Goal: Information Seeking & Learning: Learn about a topic

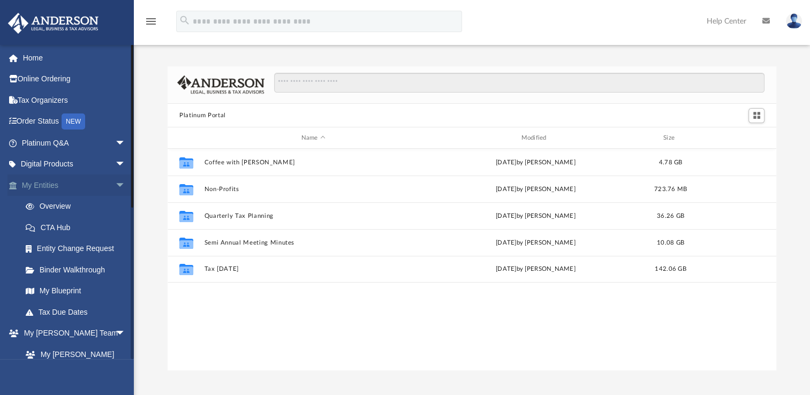
scroll to position [235, 599]
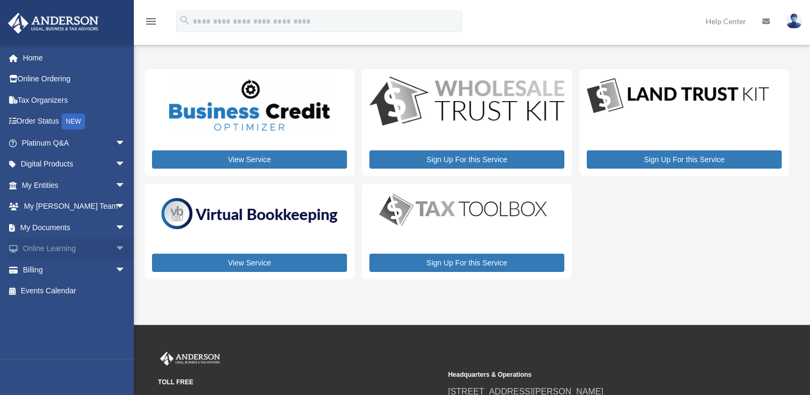
click at [115, 249] on span "arrow_drop_down" at bounding box center [125, 249] width 21 height 22
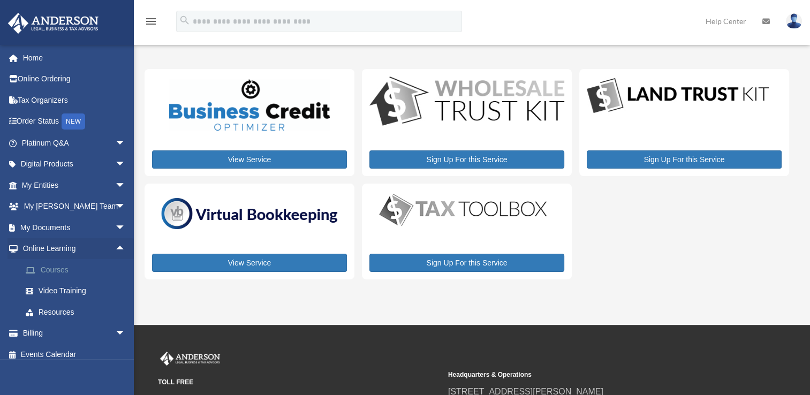
click at [65, 271] on link "Courses" at bounding box center [78, 269] width 127 height 21
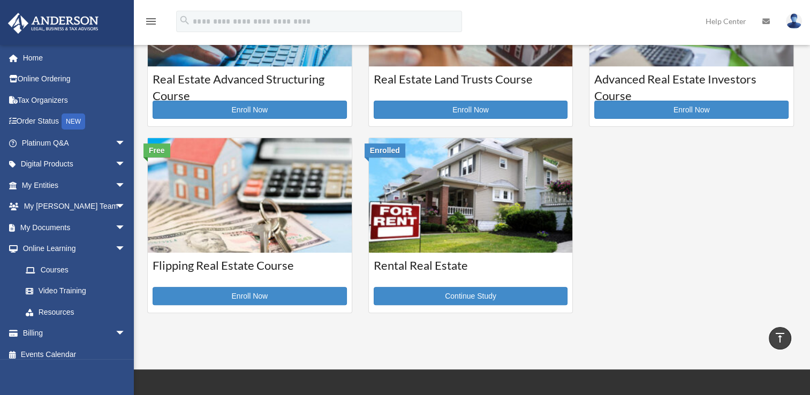
scroll to position [304, 0]
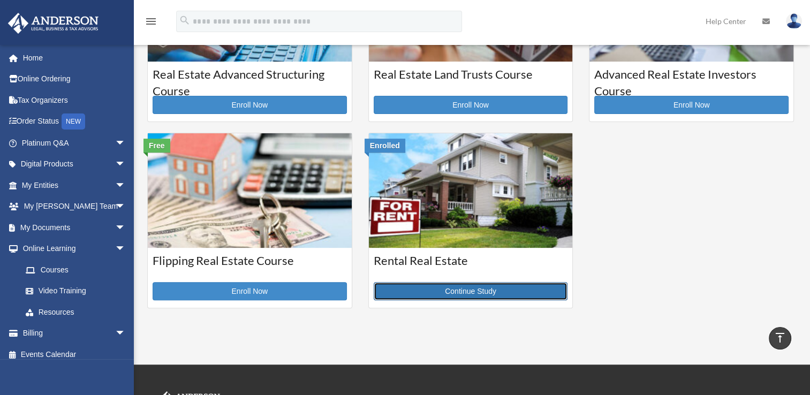
click at [396, 292] on link "Continue Study" at bounding box center [470, 291] width 194 height 18
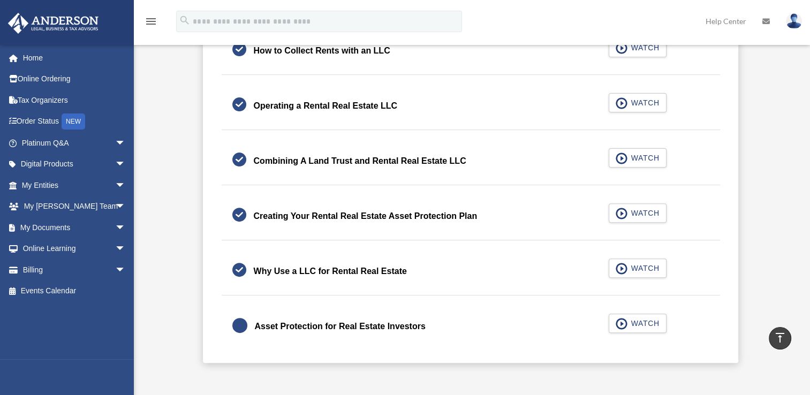
scroll to position [317, 0]
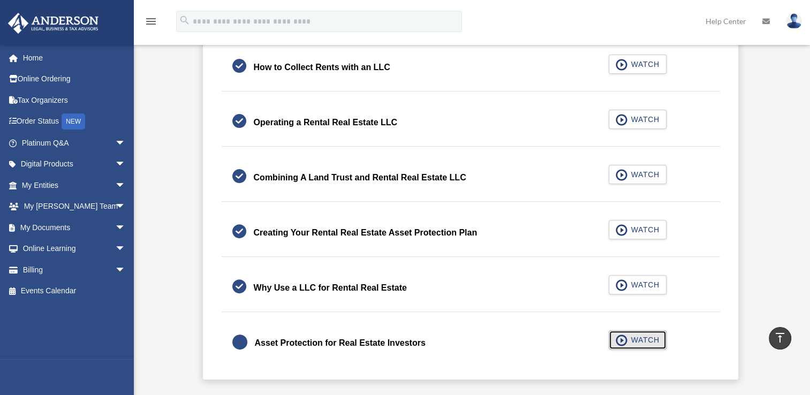
click at [627, 340] on span "WATCH" at bounding box center [643, 339] width 32 height 11
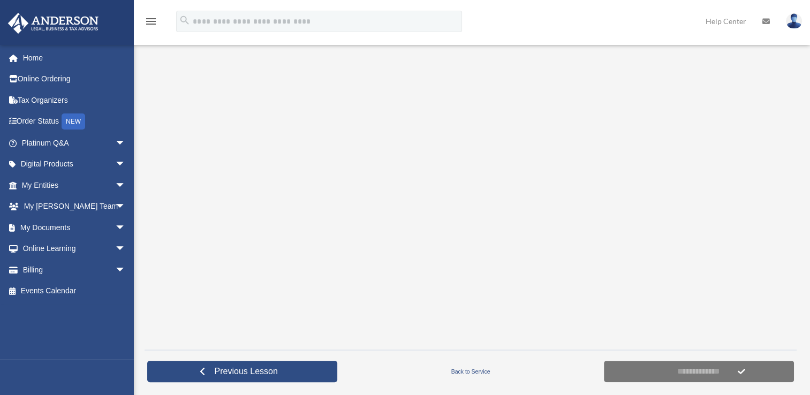
scroll to position [171, 0]
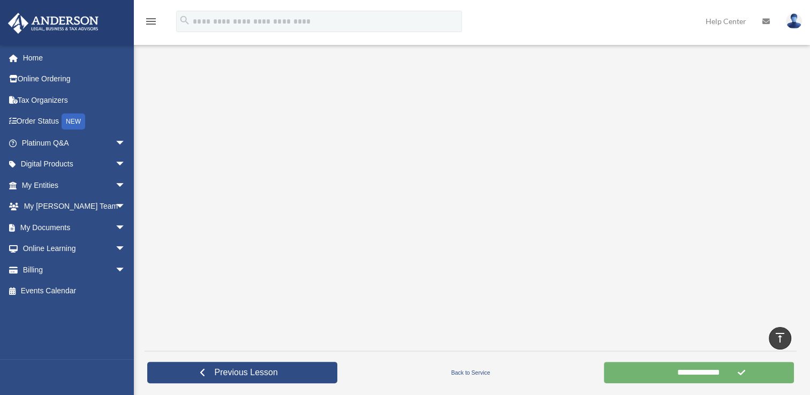
click at [661, 374] on input "**********" at bounding box center [699, 372] width 190 height 21
click at [668, 370] on input "**********" at bounding box center [699, 372] width 190 height 21
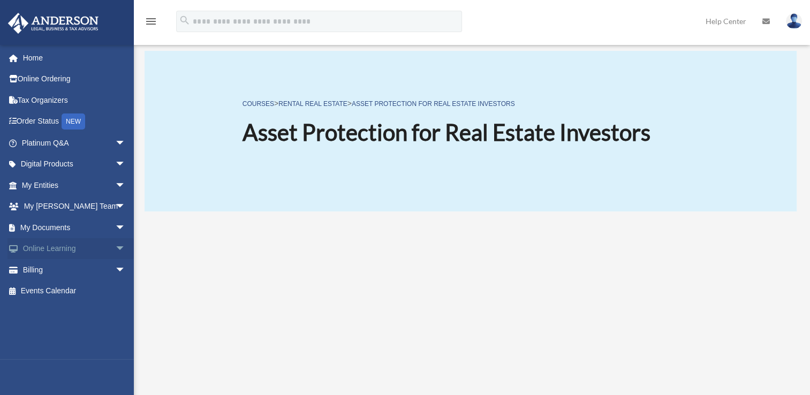
click at [116, 247] on span "arrow_drop_down" at bounding box center [125, 249] width 21 height 22
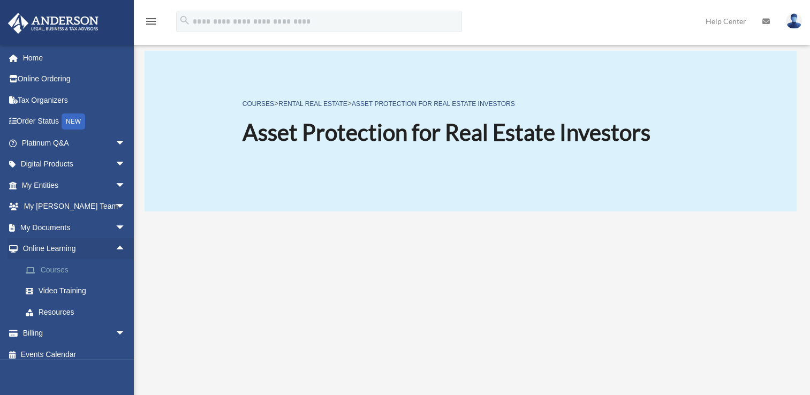
click at [88, 273] on link "Courses" at bounding box center [78, 269] width 127 height 21
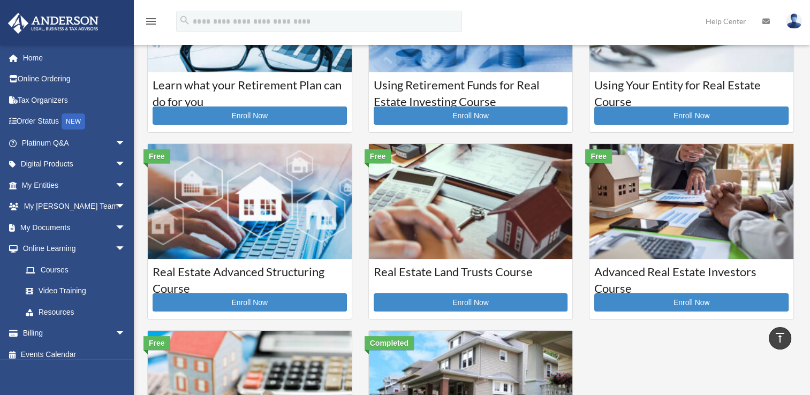
scroll to position [100, 0]
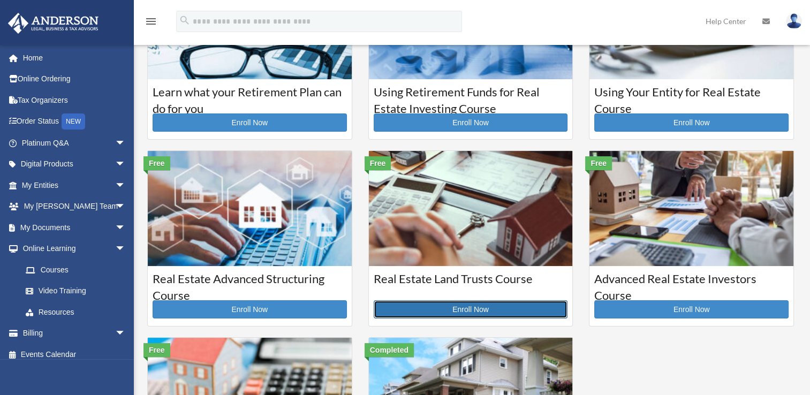
click at [475, 306] on link "Enroll Now" at bounding box center [470, 309] width 194 height 18
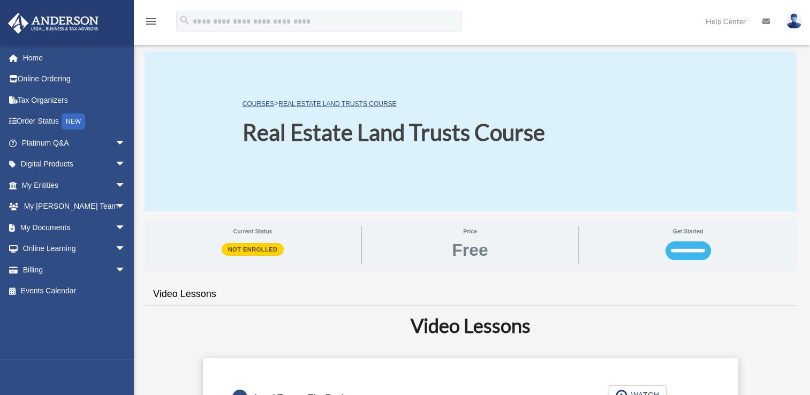
click at [680, 252] on input "**********" at bounding box center [687, 250] width 45 height 18
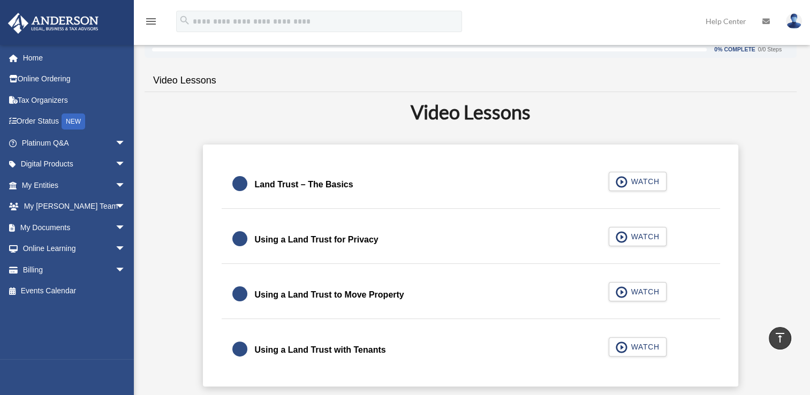
scroll to position [169, 0]
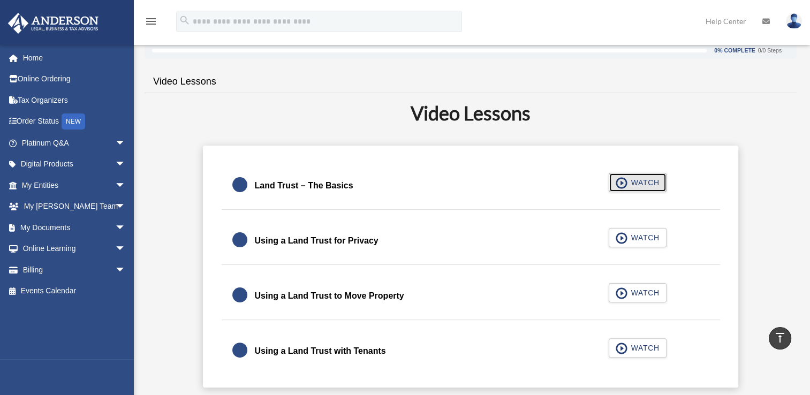
click at [629, 179] on span "WATCH" at bounding box center [643, 182] width 32 height 11
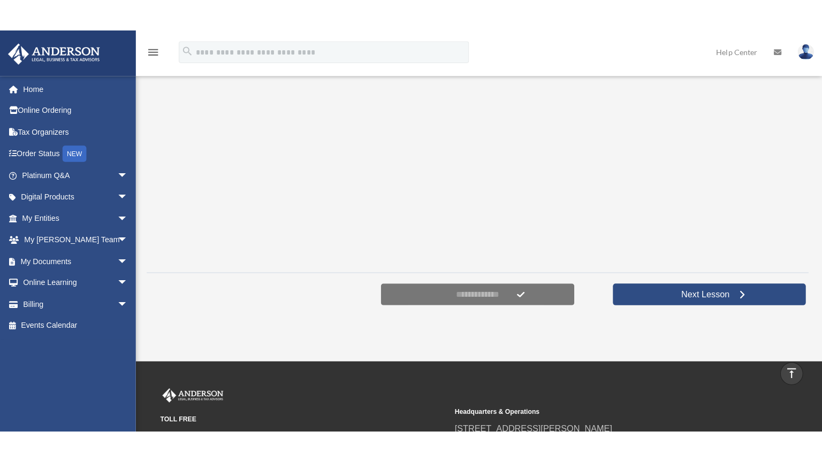
scroll to position [284, 0]
